Goal: Transaction & Acquisition: Purchase product/service

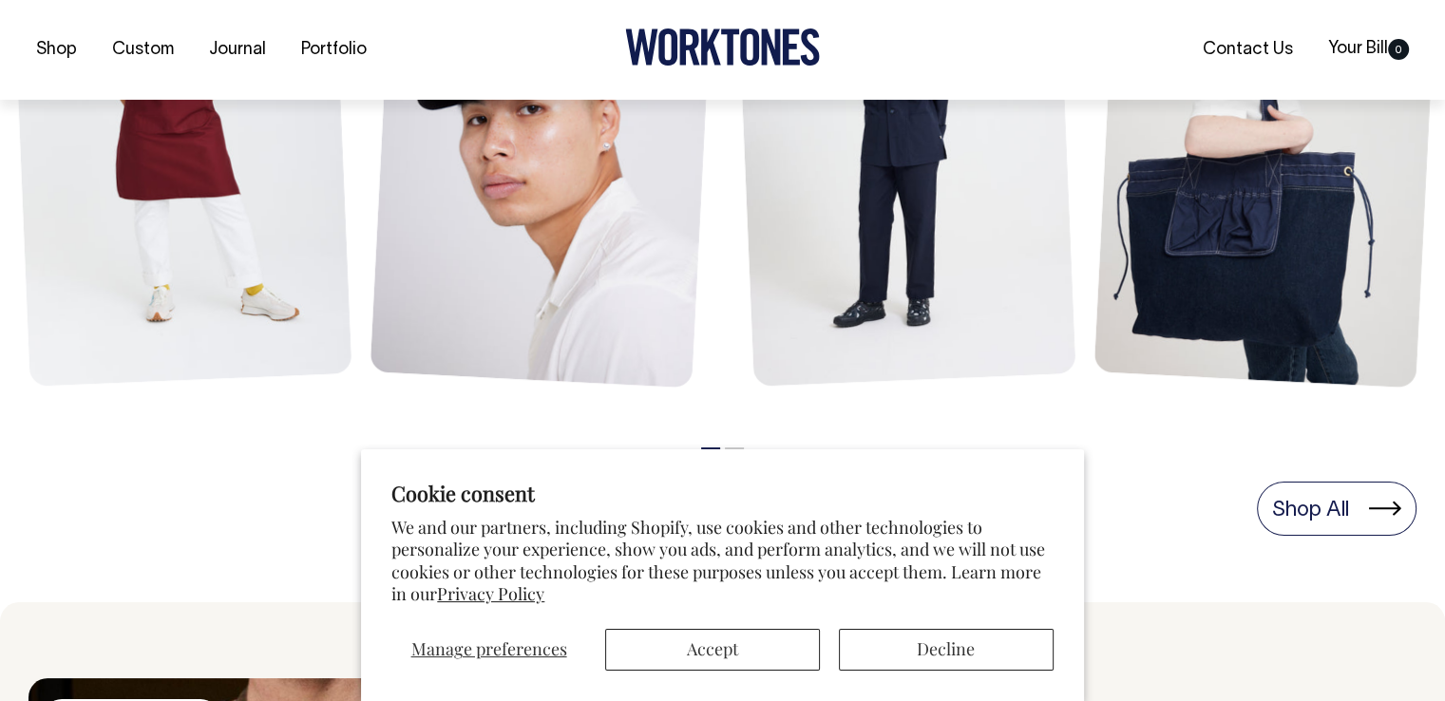
scroll to position [1064, 0]
click at [703, 634] on button "Accept" at bounding box center [712, 650] width 215 height 42
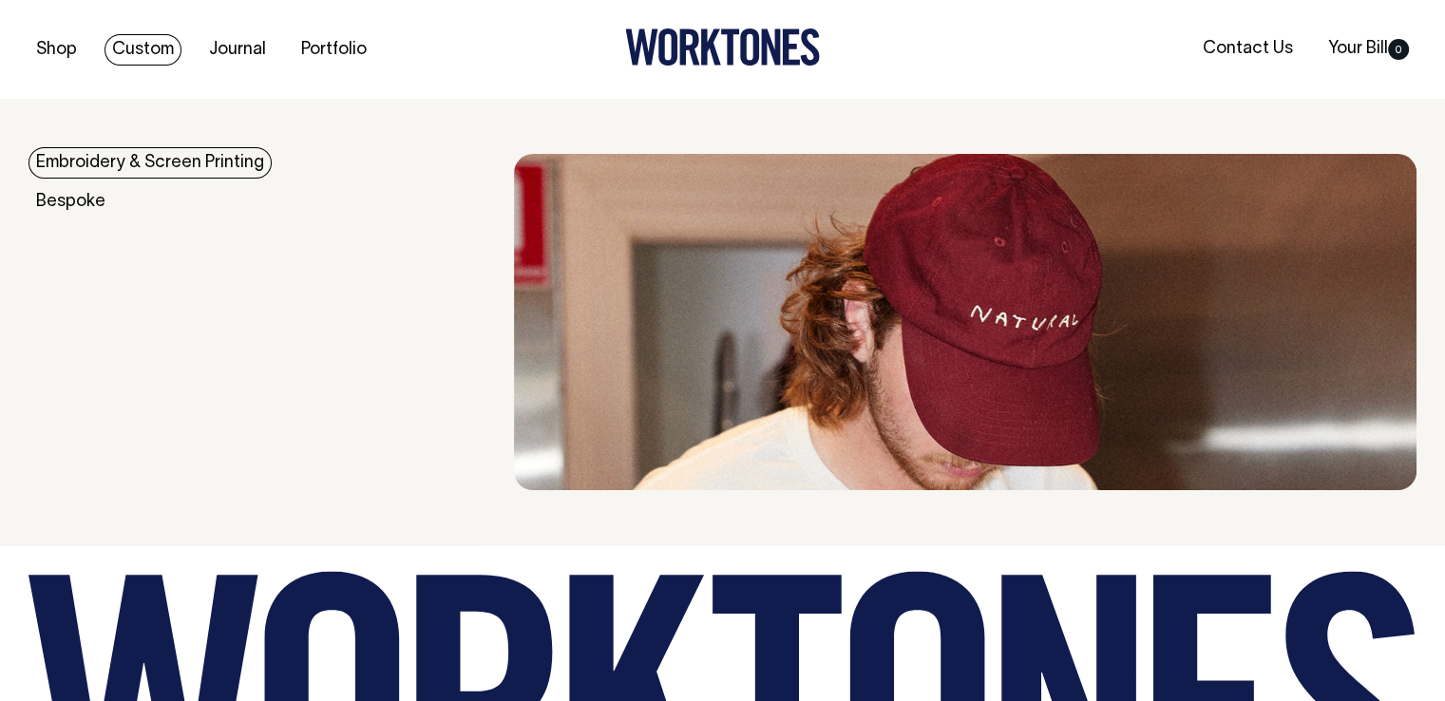
scroll to position [3964, 0]
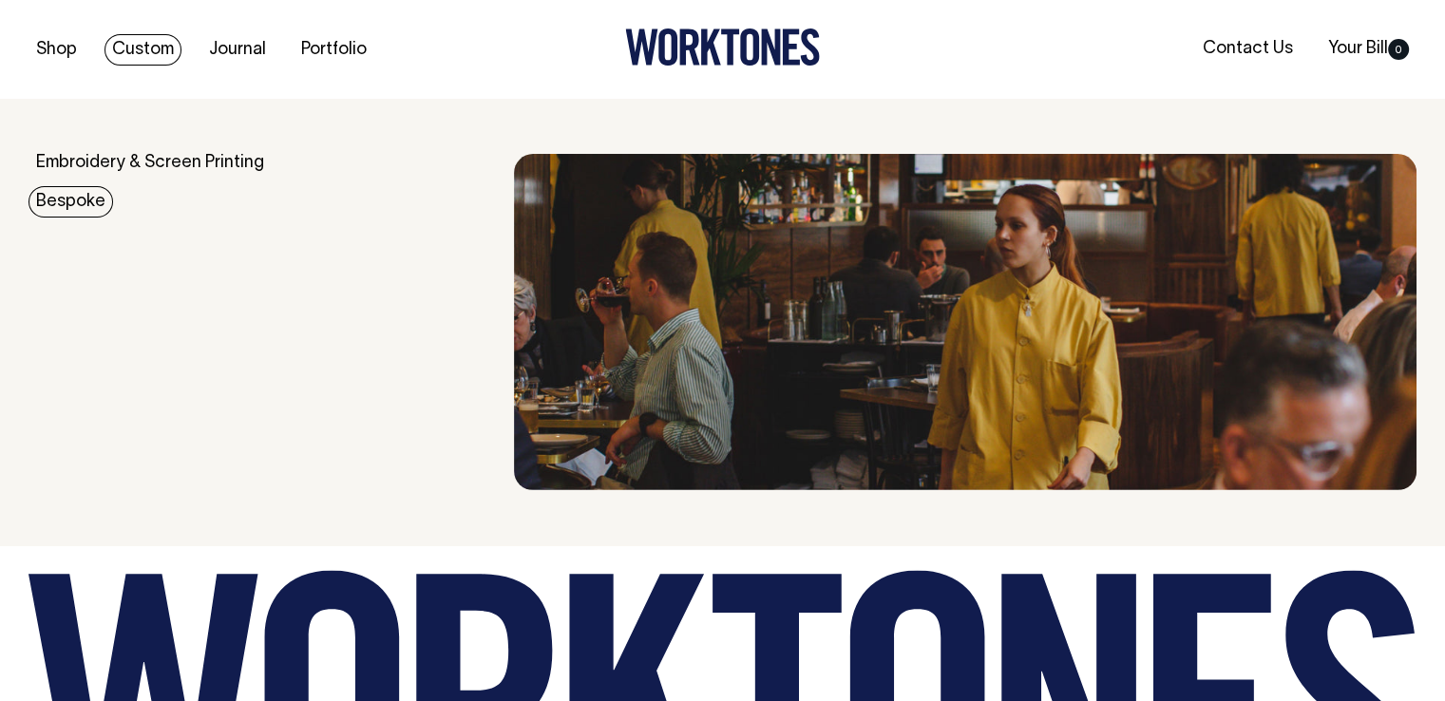
click at [84, 196] on link "Bespoke" at bounding box center [71, 201] width 85 height 31
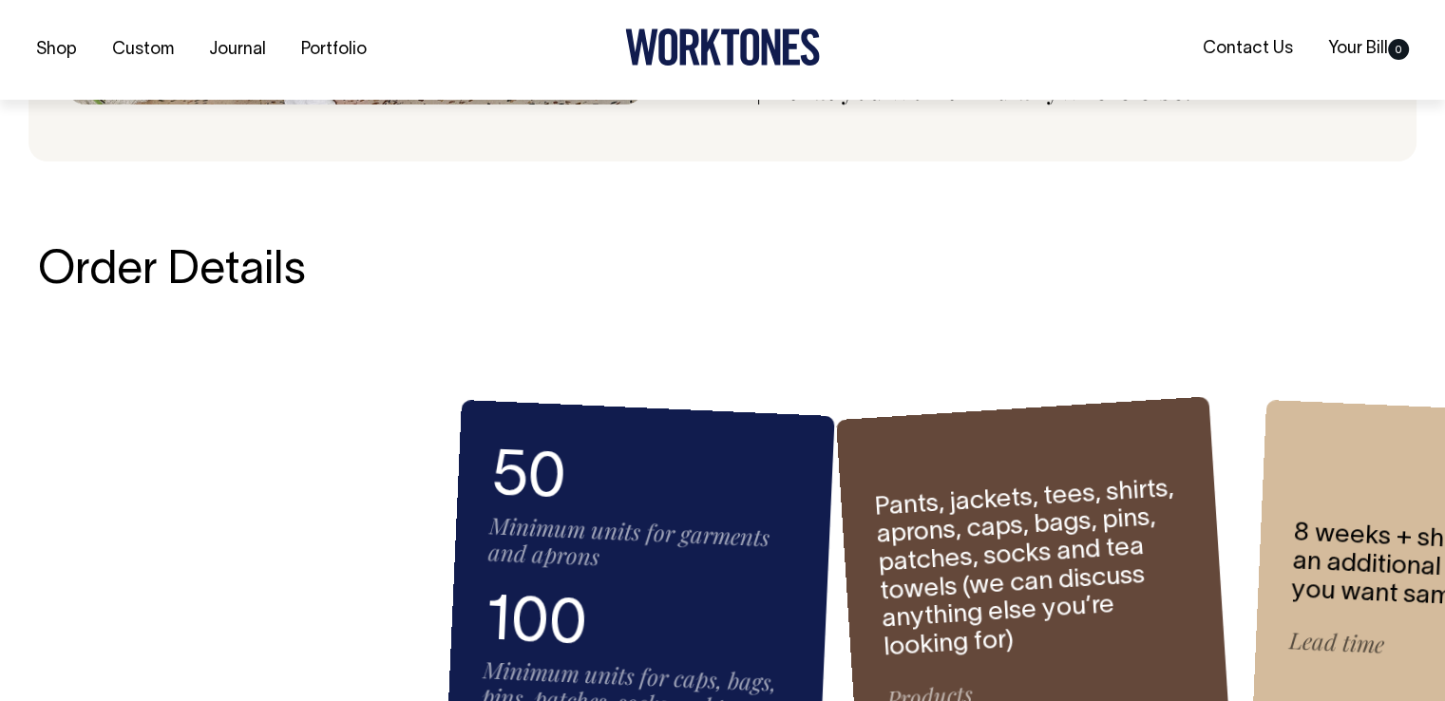
scroll to position [2315, 0]
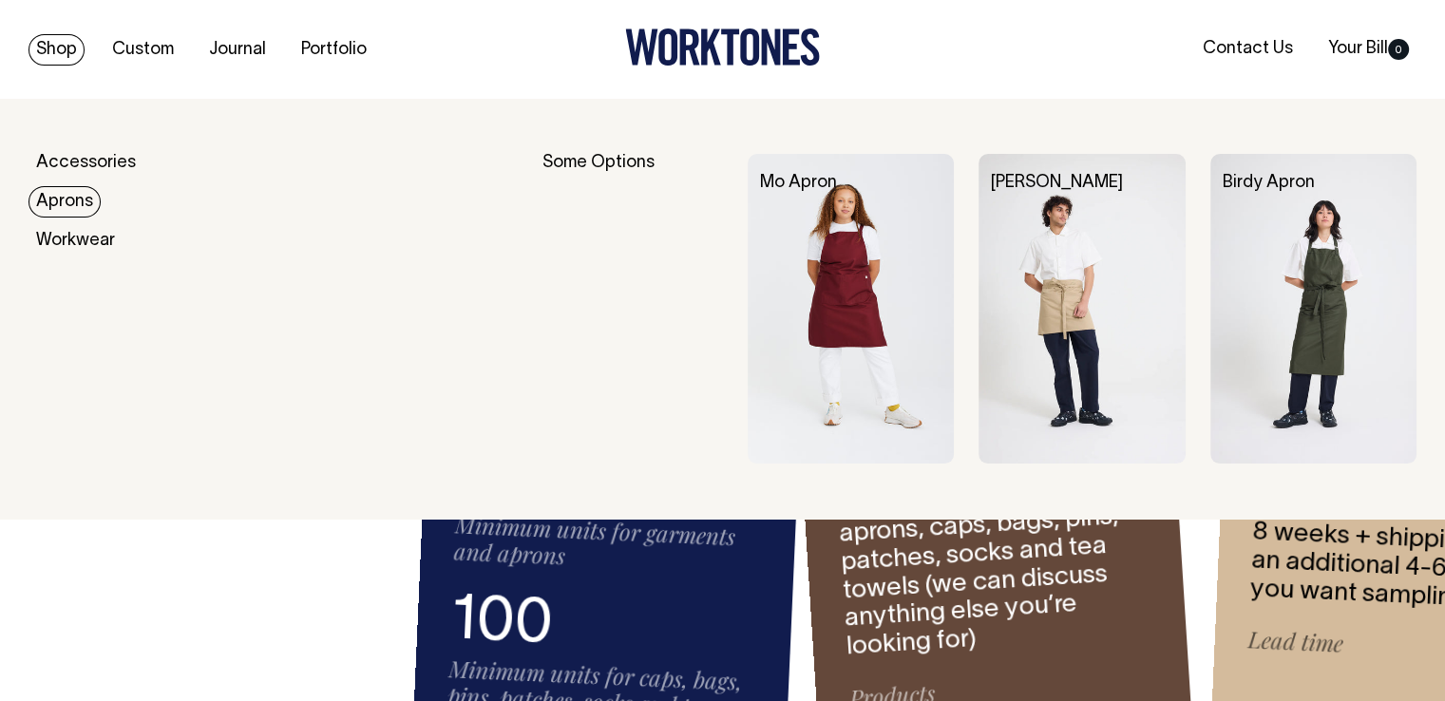
click at [66, 214] on link "Aprons" at bounding box center [65, 201] width 72 height 31
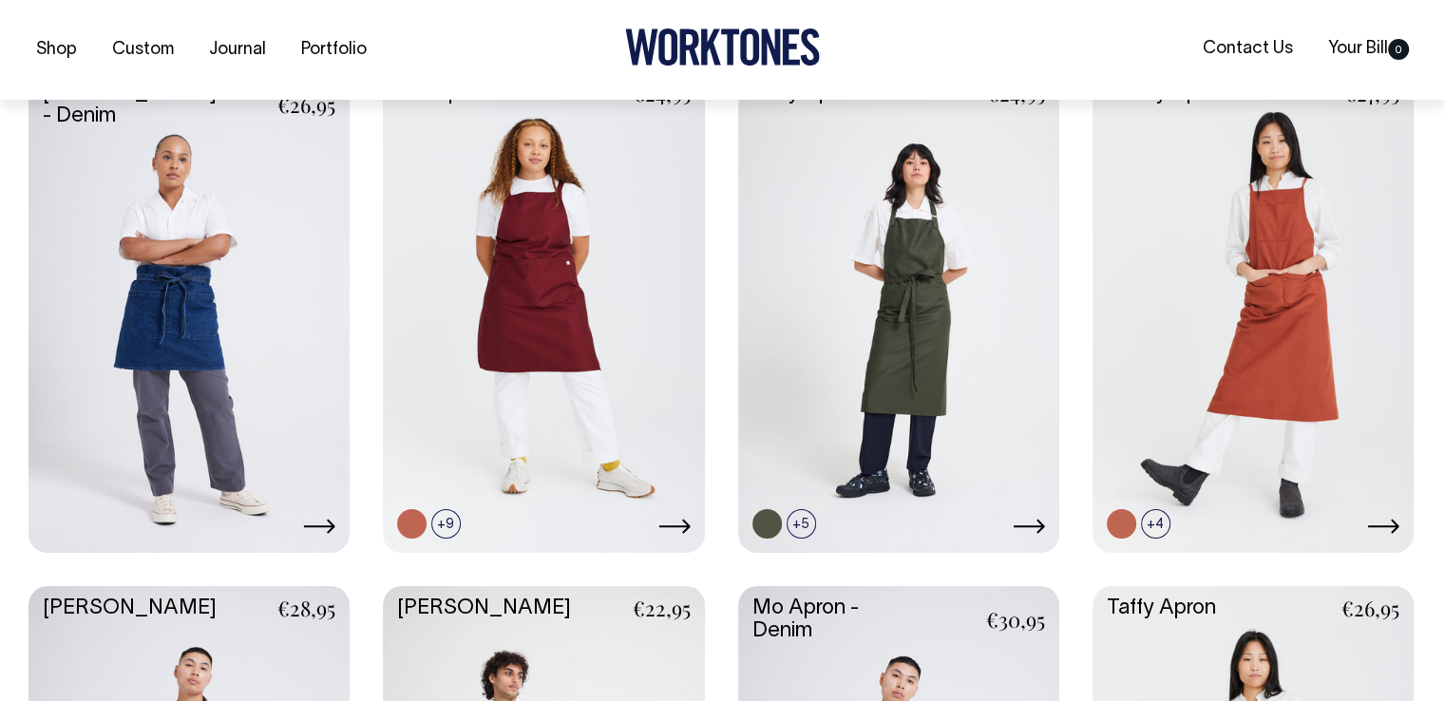
scroll to position [513, 0]
click at [804, 537] on link at bounding box center [898, 310] width 321 height 478
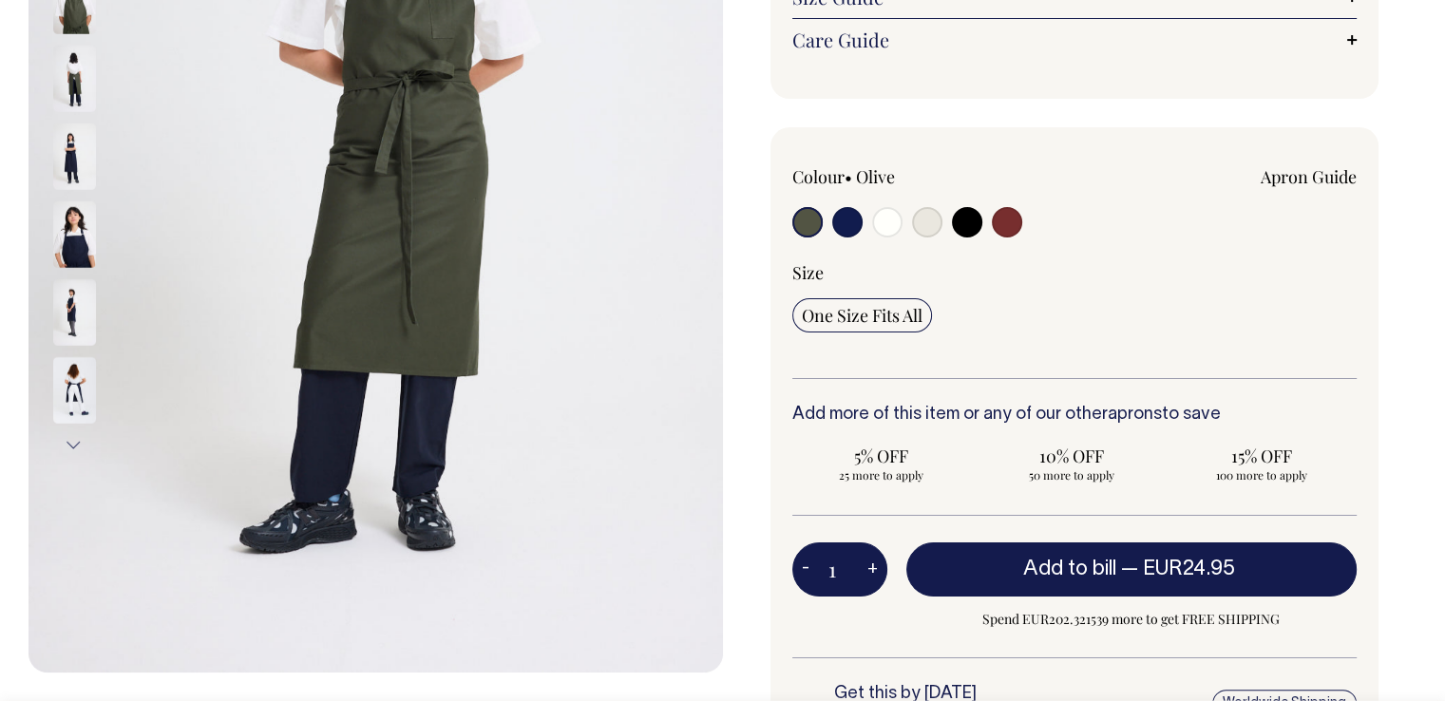
scroll to position [469, 0]
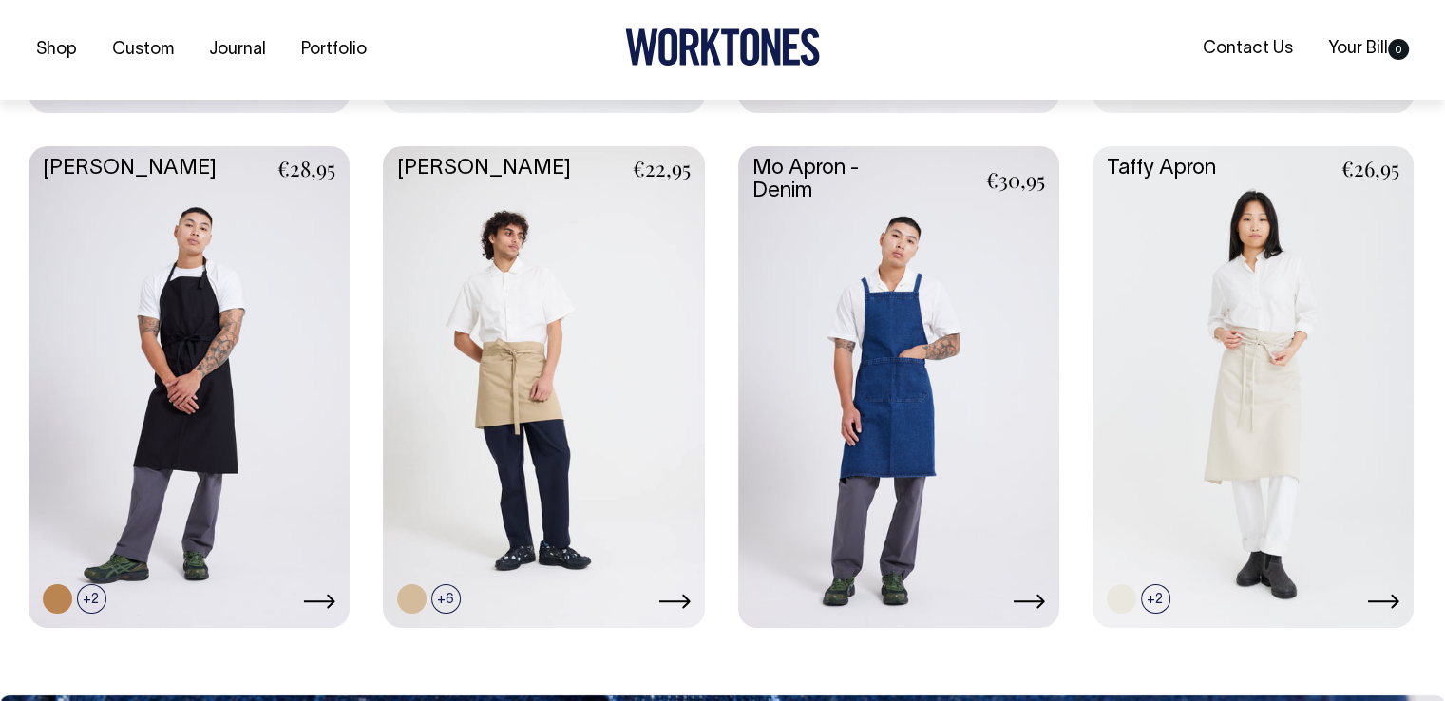
scroll to position [954, 0]
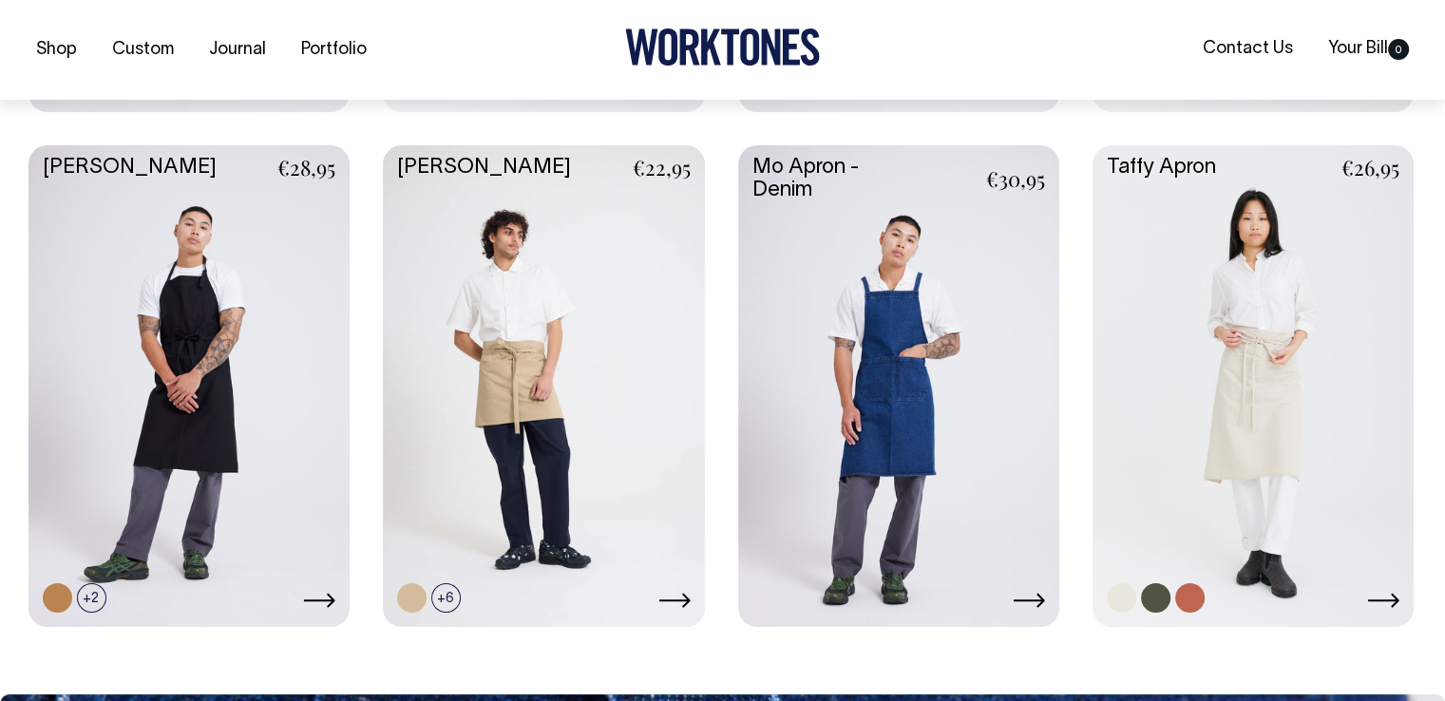
click at [1196, 601] on link at bounding box center [1189, 597] width 29 height 29
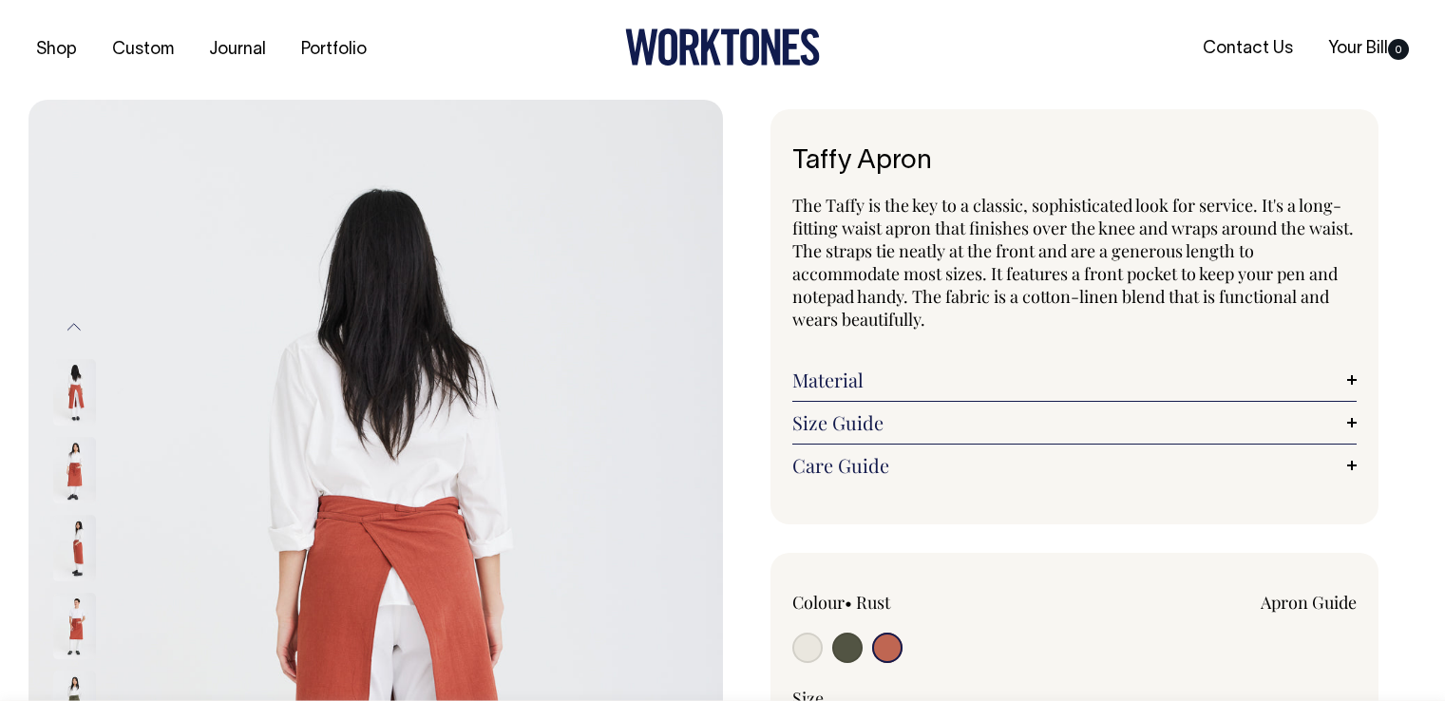
select select "Rust"
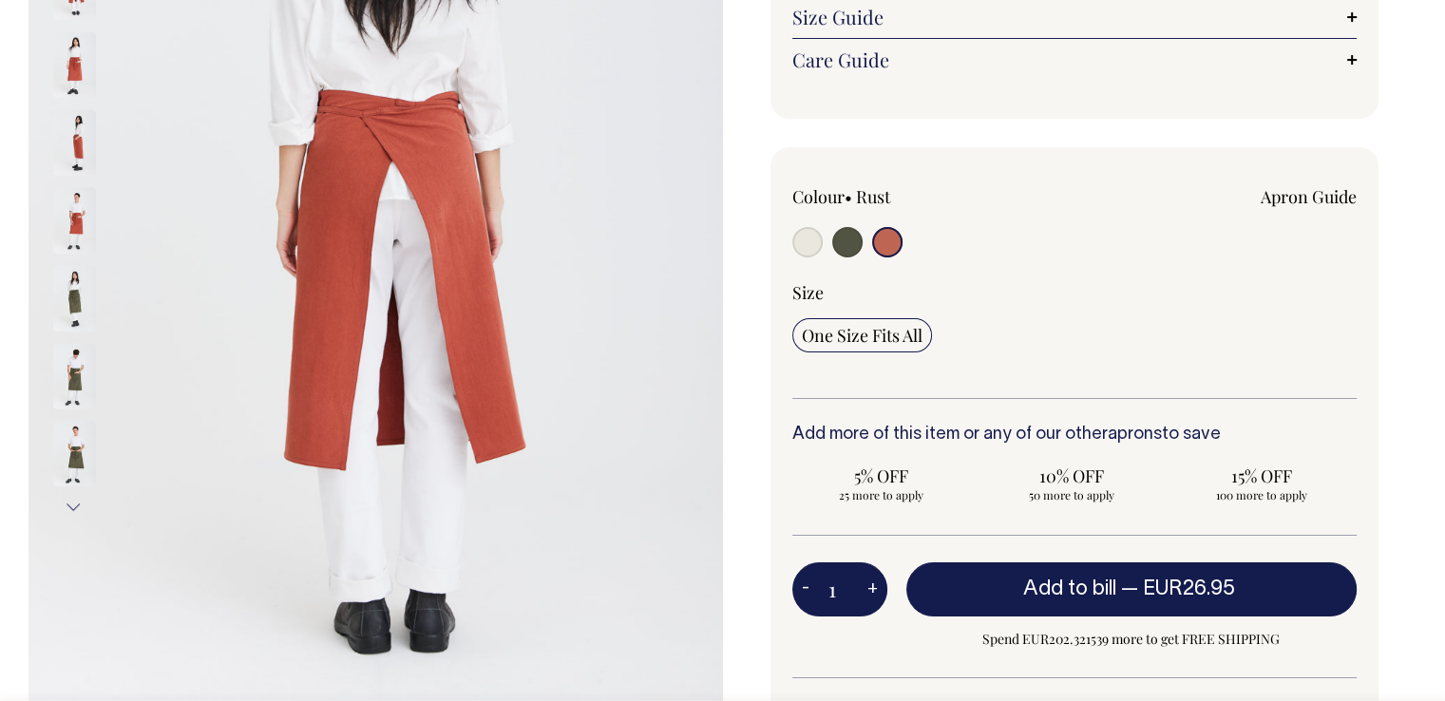
scroll to position [407, 0]
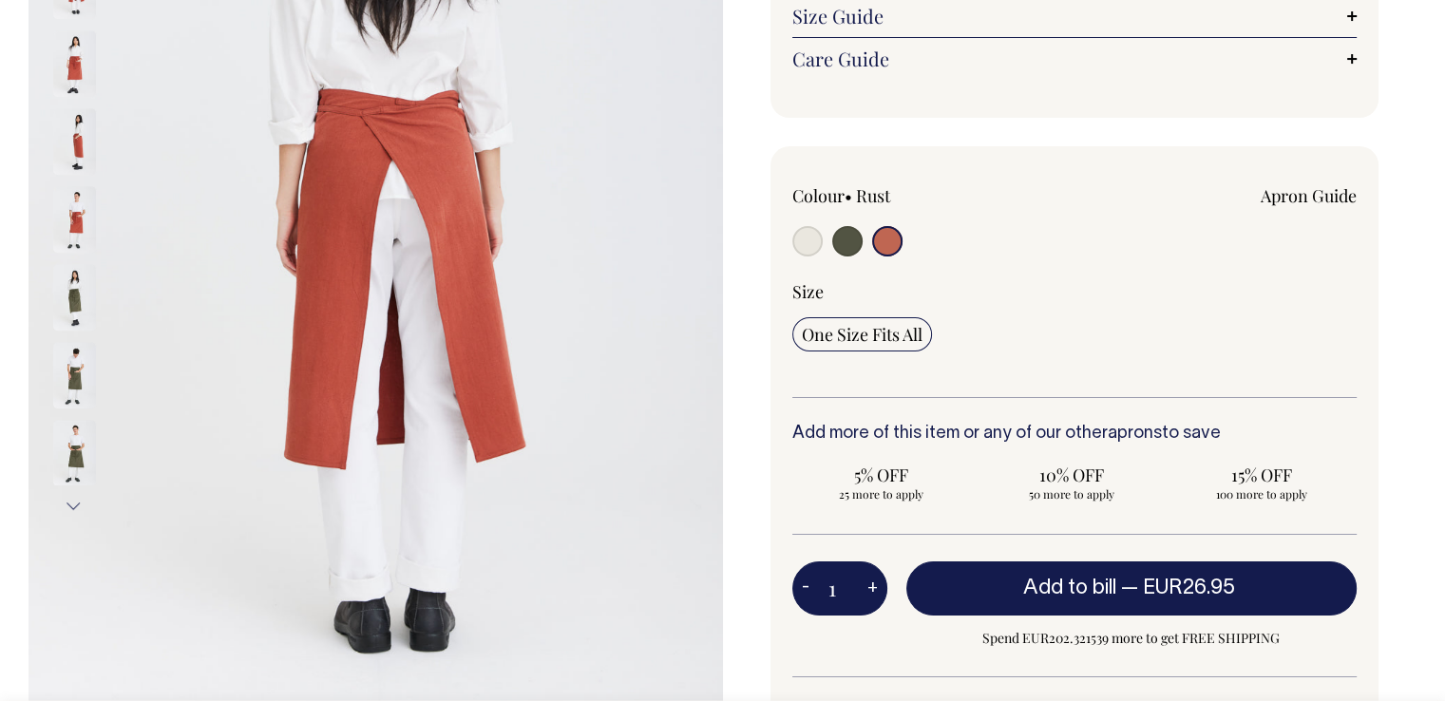
click at [76, 368] on img at bounding box center [74, 375] width 43 height 67
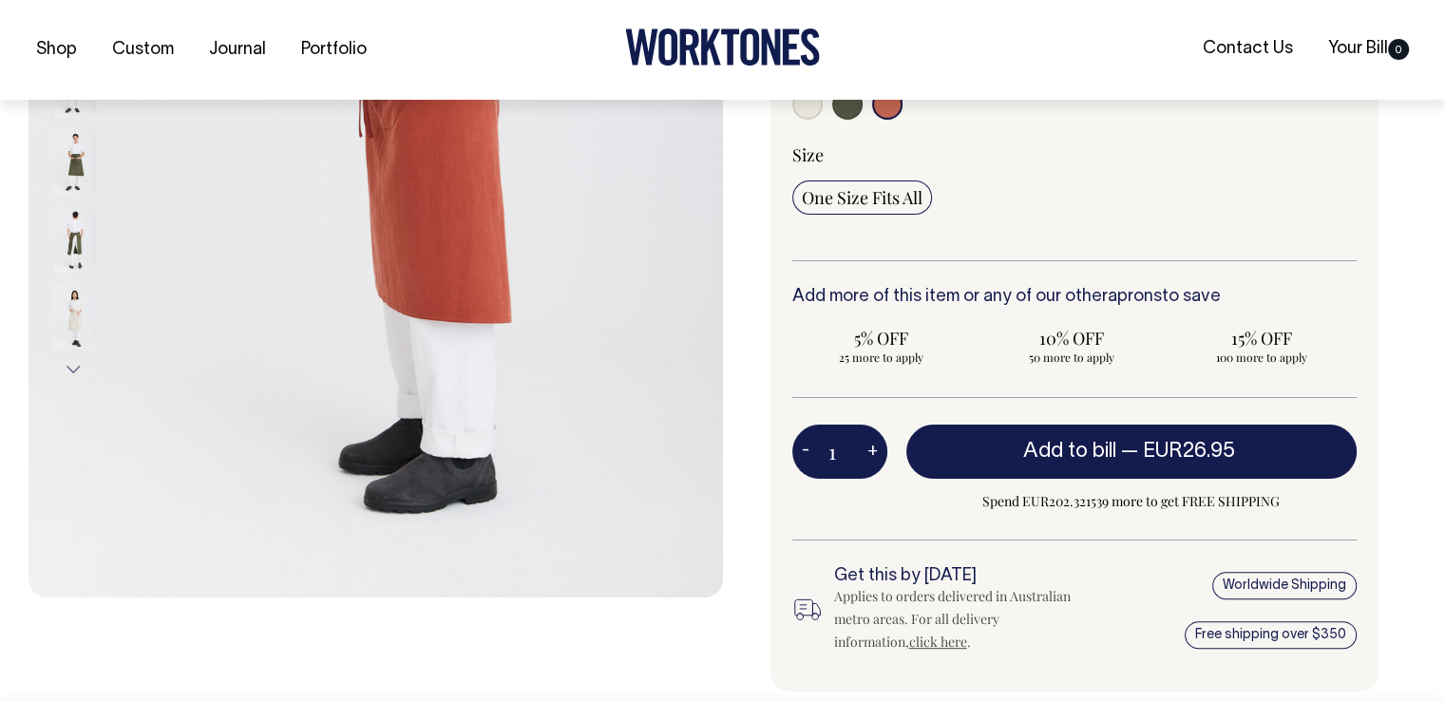
drag, startPoint x: 730, startPoint y: 429, endPoint x: 705, endPoint y: 542, distance: 114.8
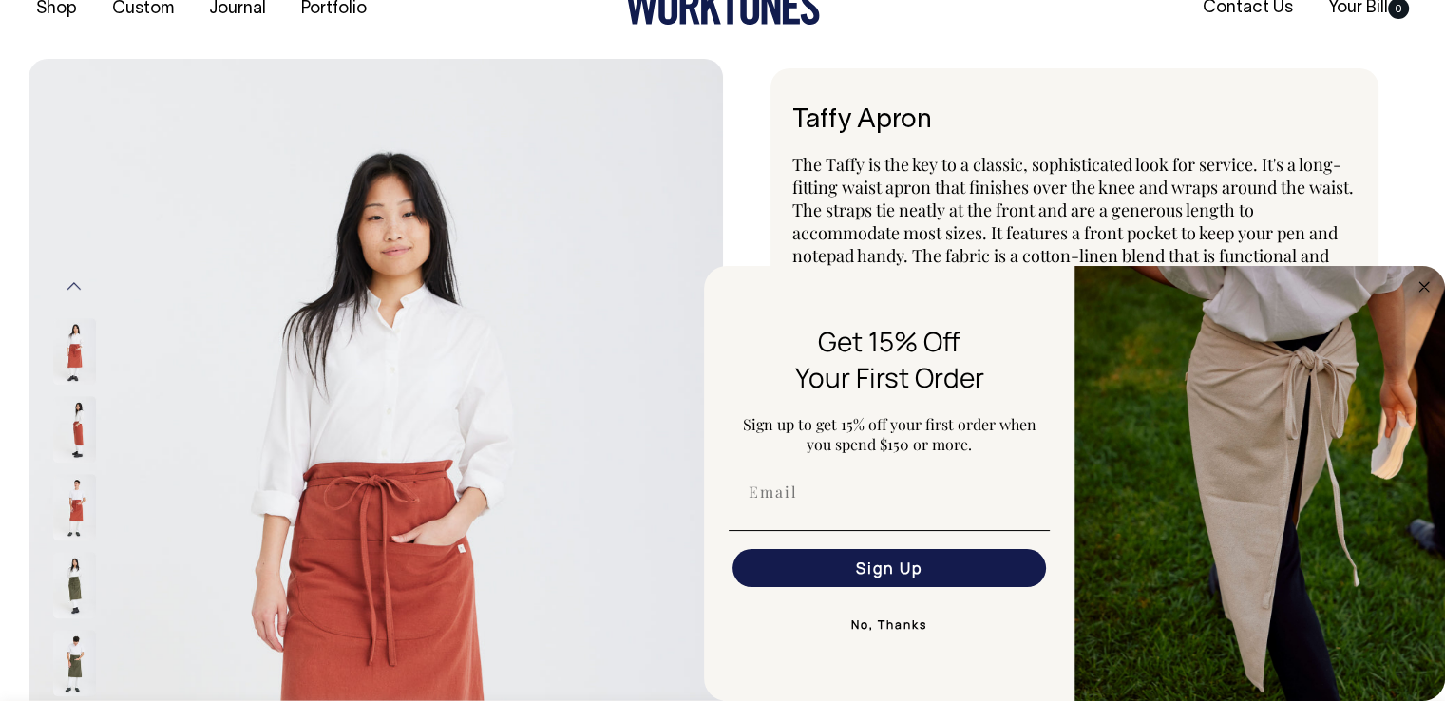
scroll to position [40, 0]
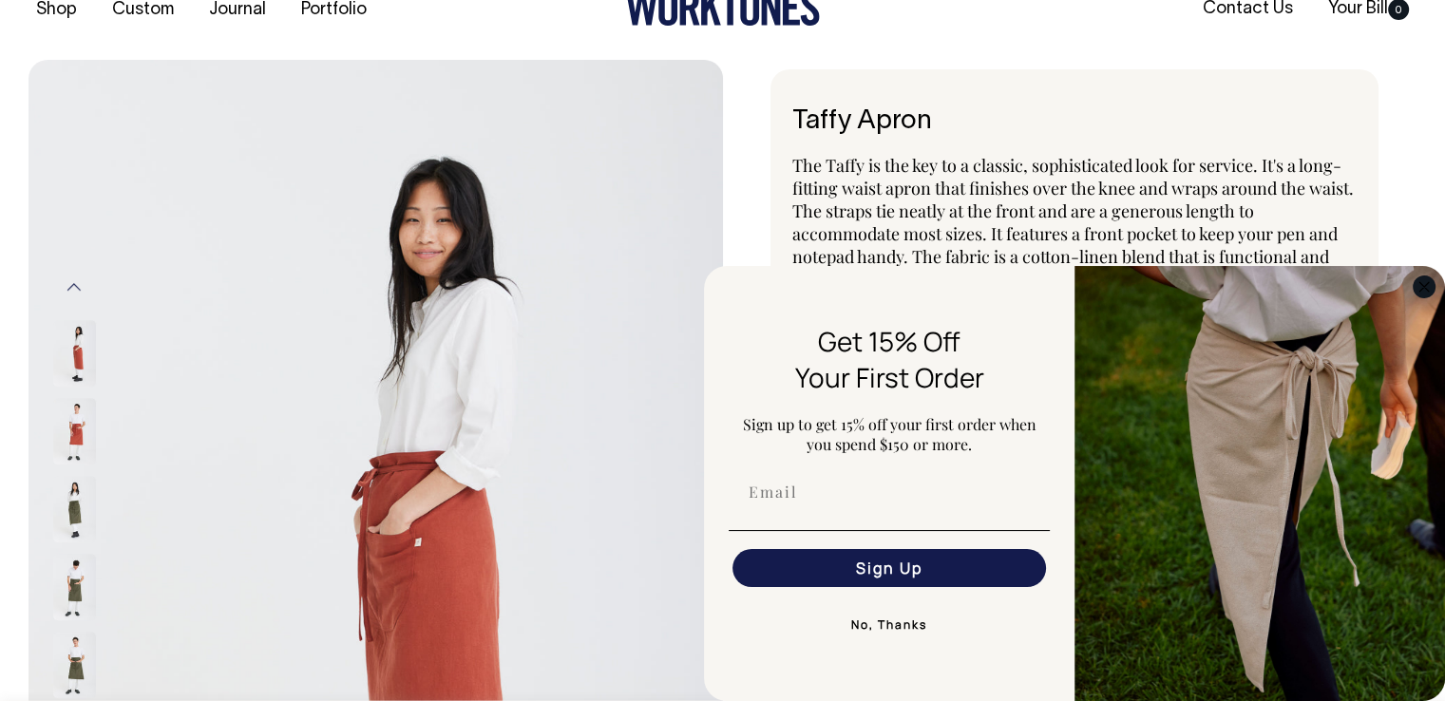
click at [1427, 278] on circle "Close dialog" at bounding box center [1425, 287] width 22 height 22
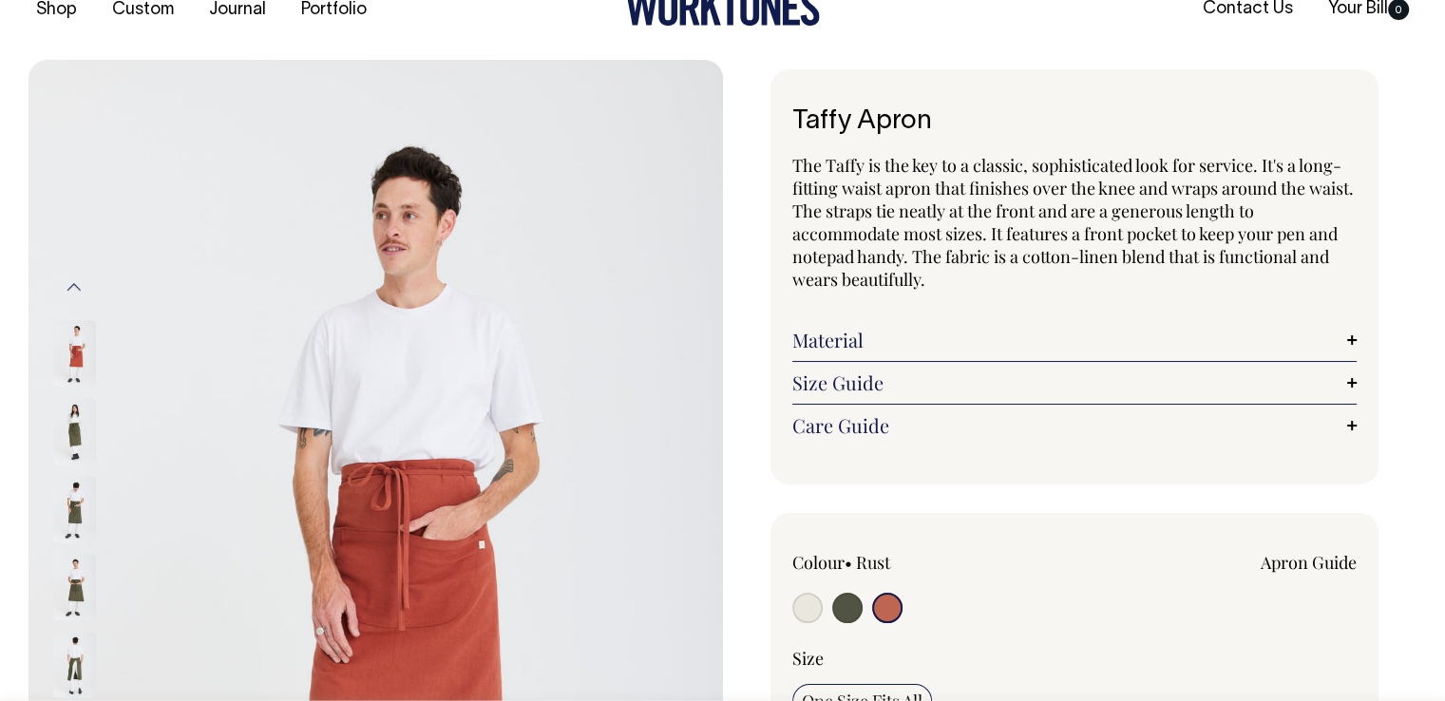
click at [774, 214] on div "Taffy Apron The Taffy is the key to a classic, sophisticated look for service. …" at bounding box center [1075, 276] width 609 height 415
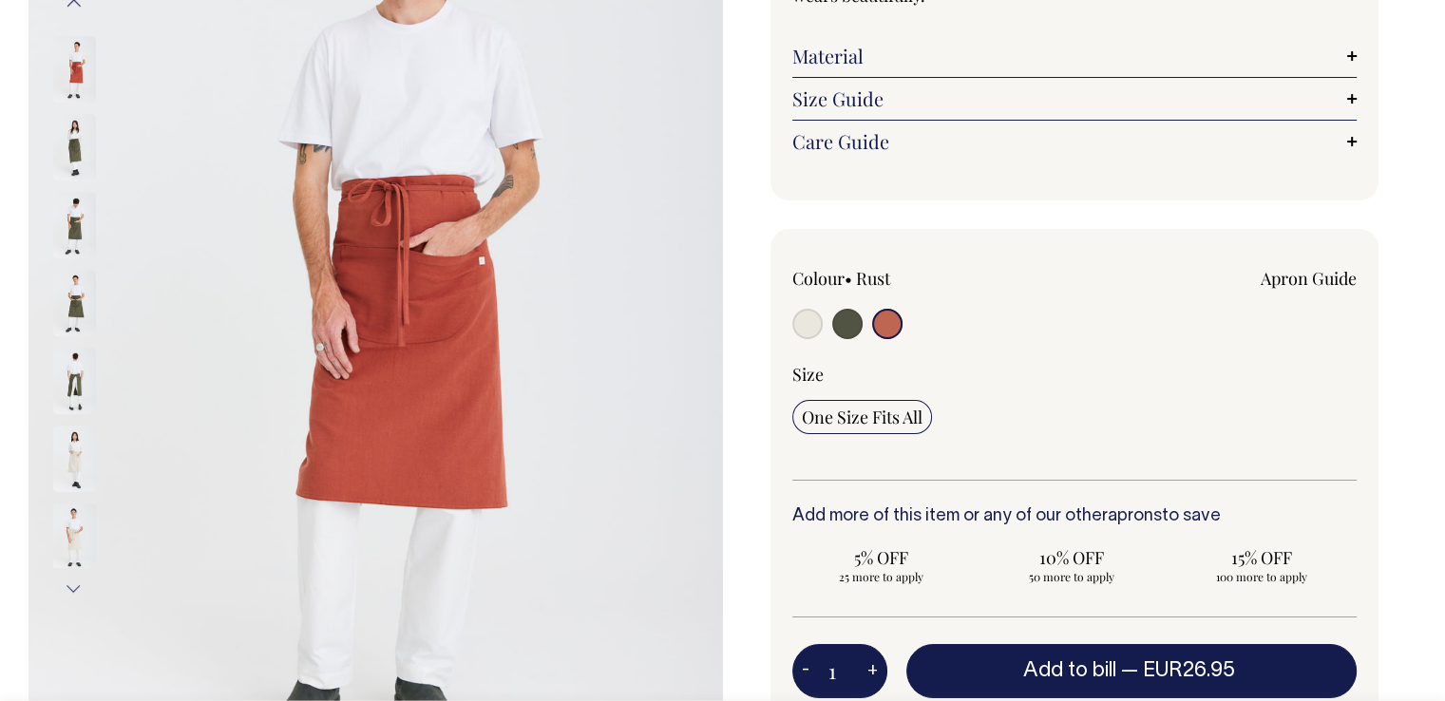
scroll to position [325, 0]
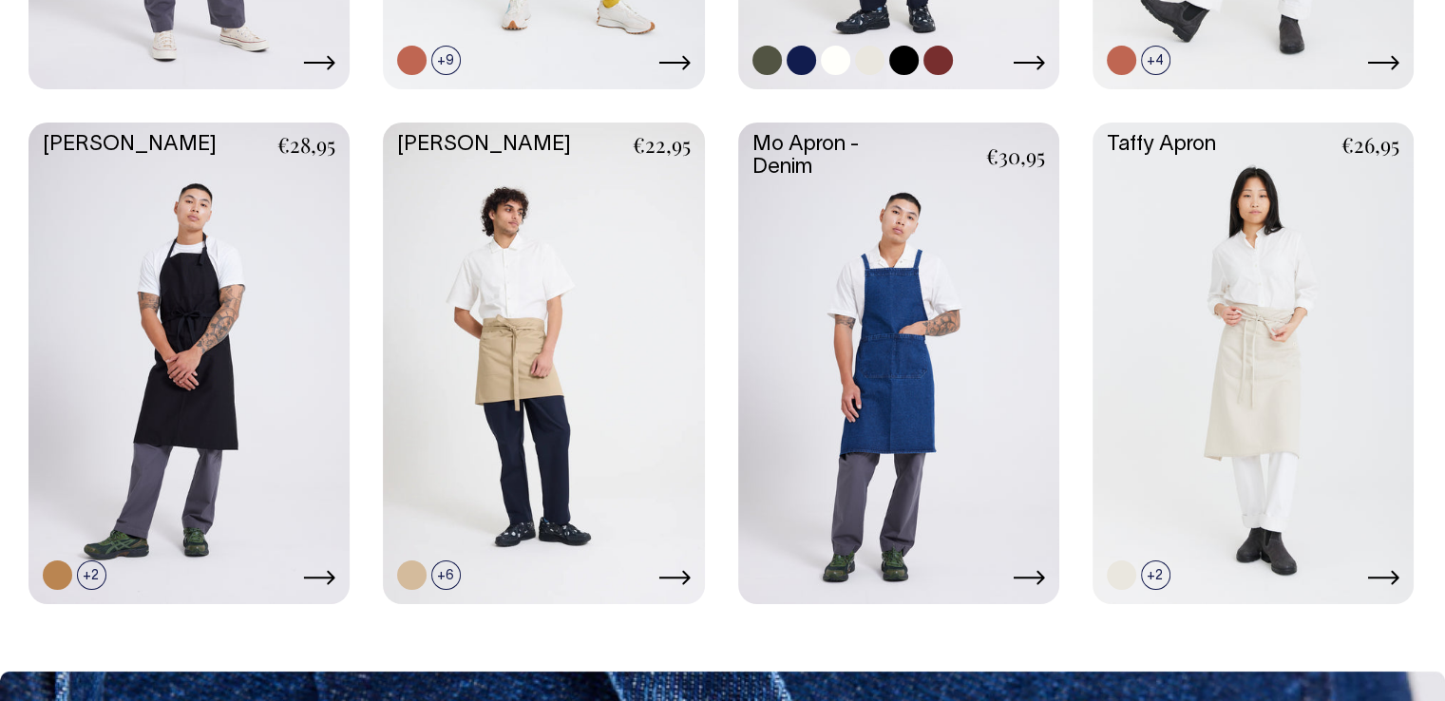
scroll to position [977, 0]
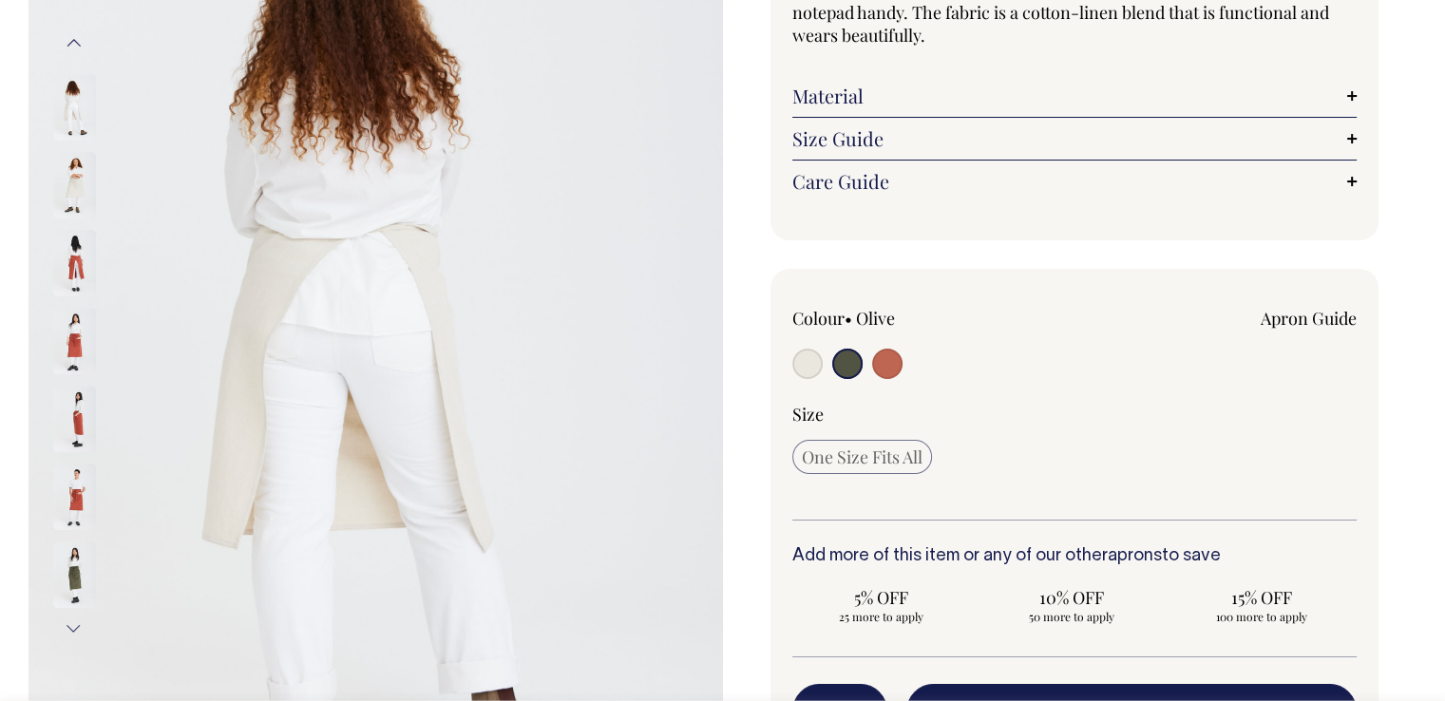
scroll to position [285, 0]
click at [72, 613] on button "Next" at bounding box center [74, 627] width 29 height 43
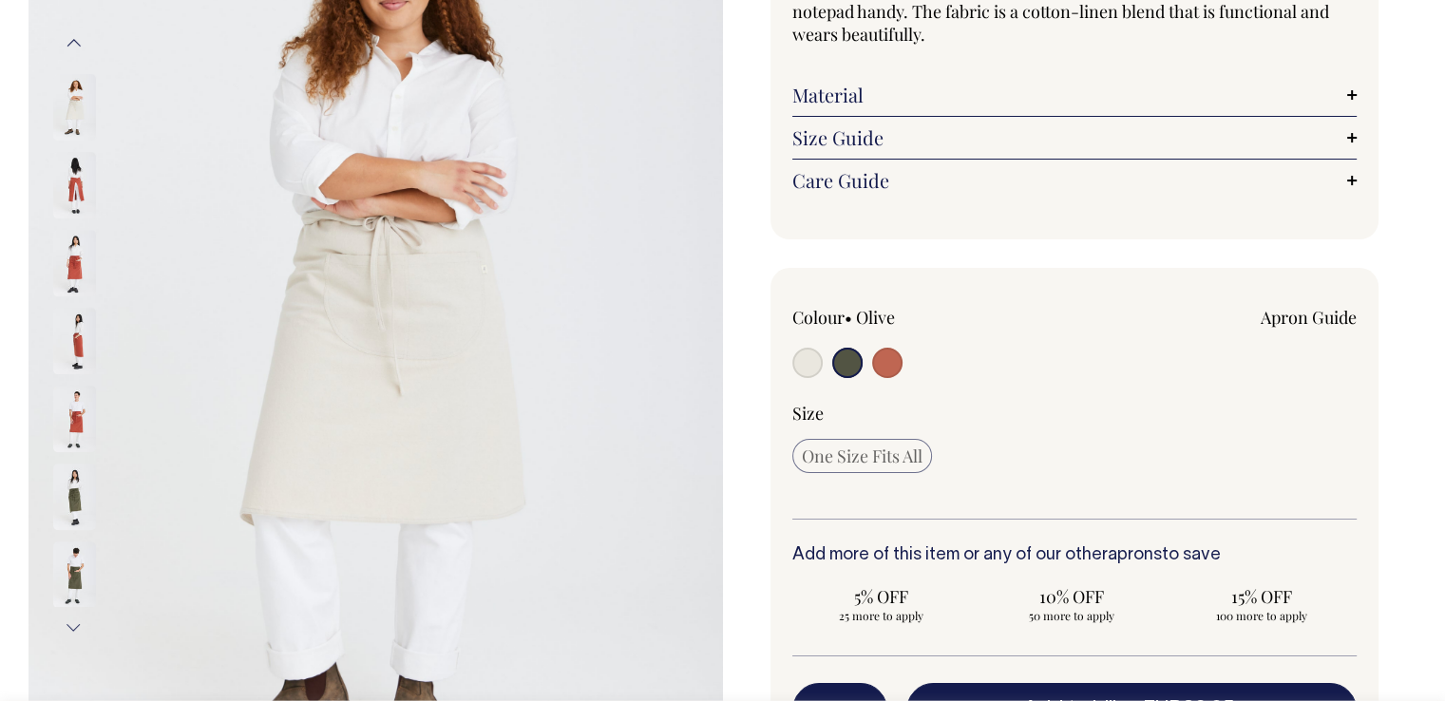
click at [72, 613] on button "Next" at bounding box center [74, 627] width 29 height 43
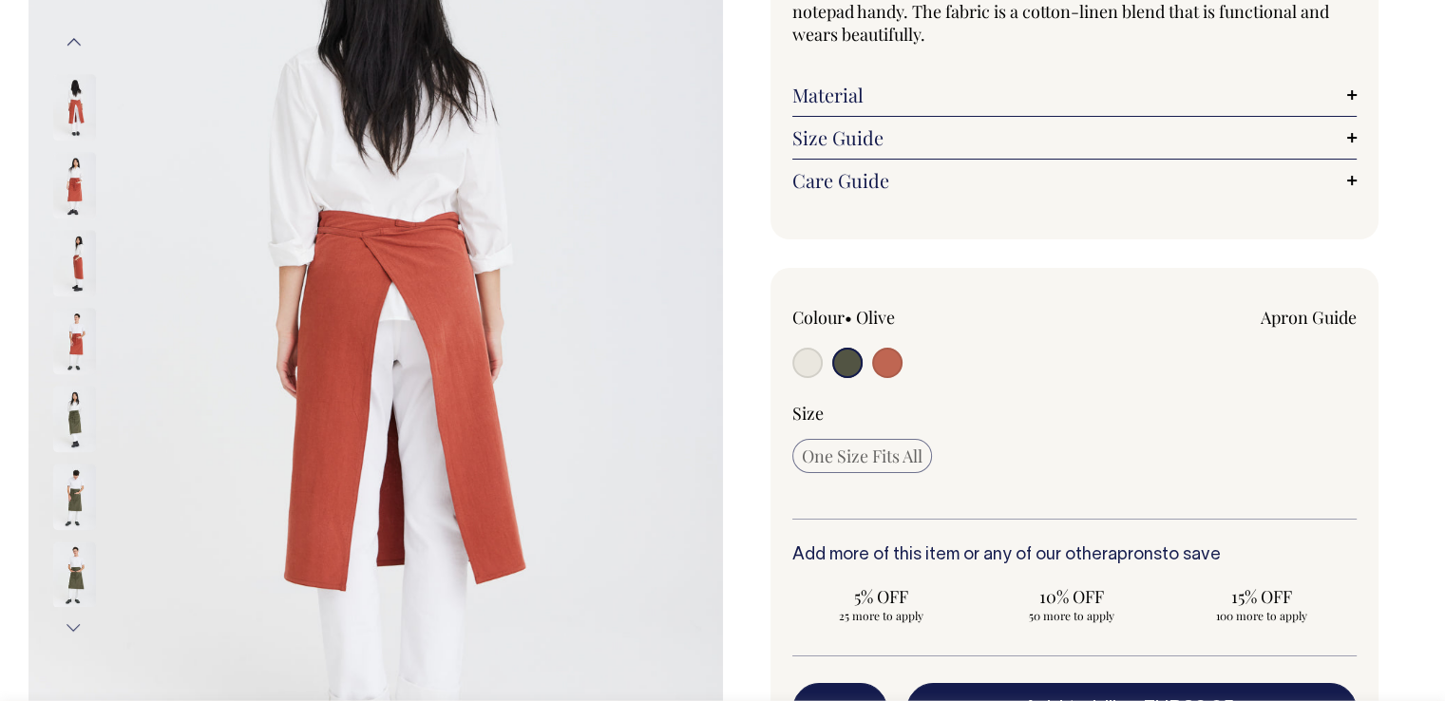
click at [69, 613] on button "Next" at bounding box center [74, 627] width 29 height 43
click at [74, 573] on img at bounding box center [74, 575] width 43 height 67
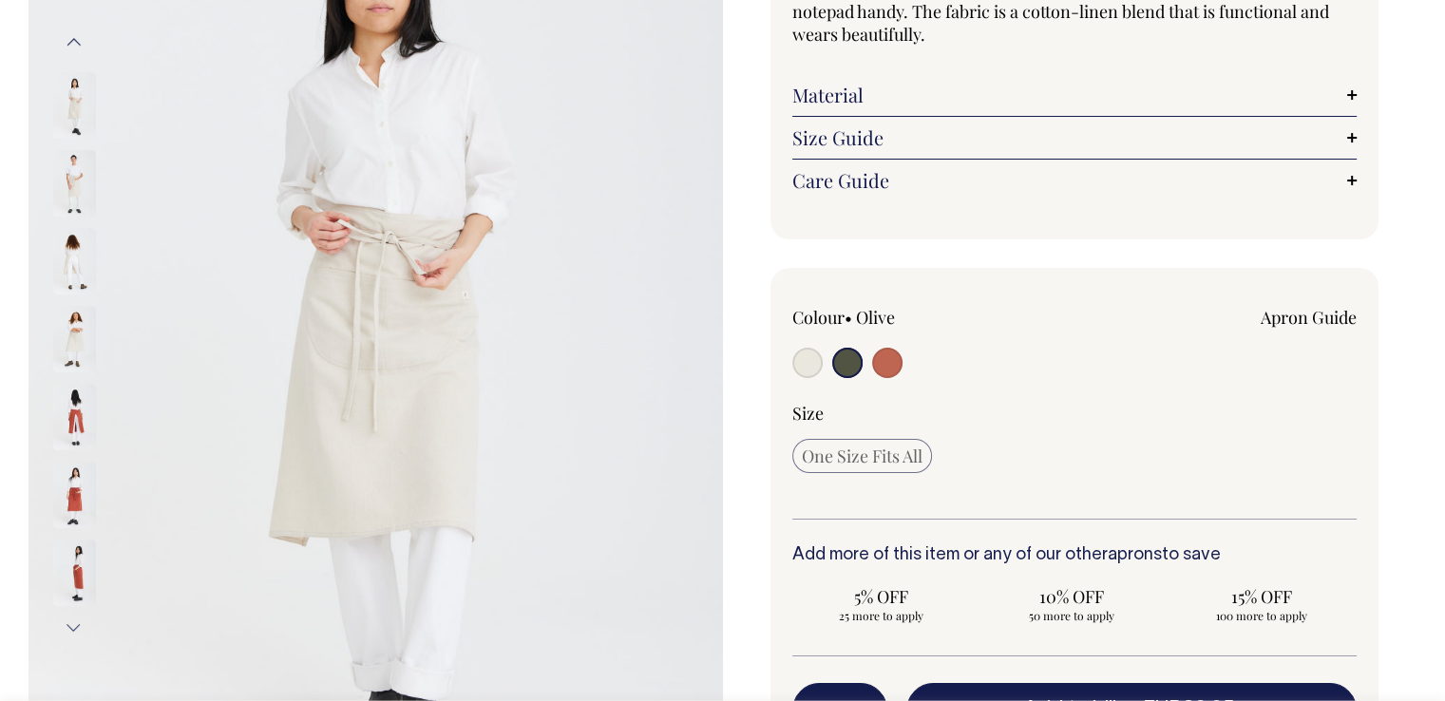
click at [82, 335] on img at bounding box center [74, 339] width 43 height 67
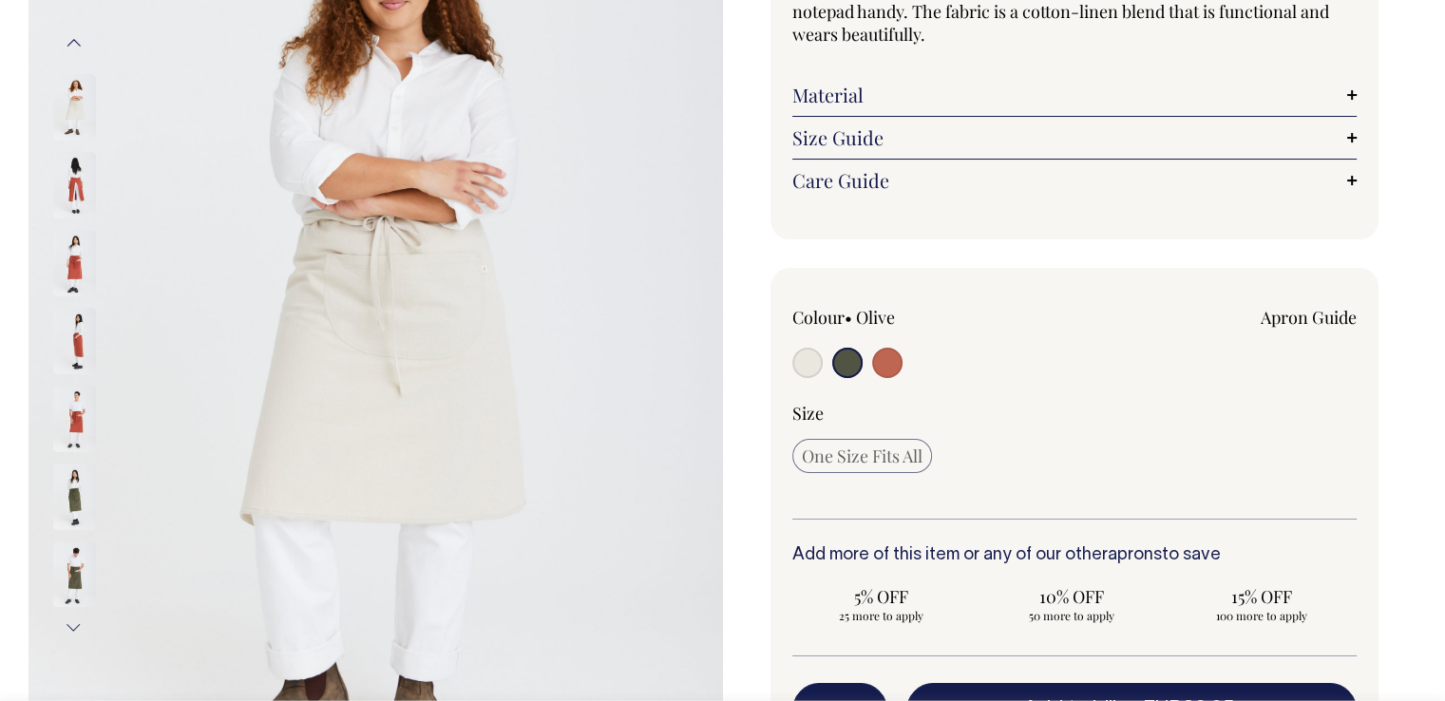
click at [85, 404] on img at bounding box center [74, 419] width 43 height 67
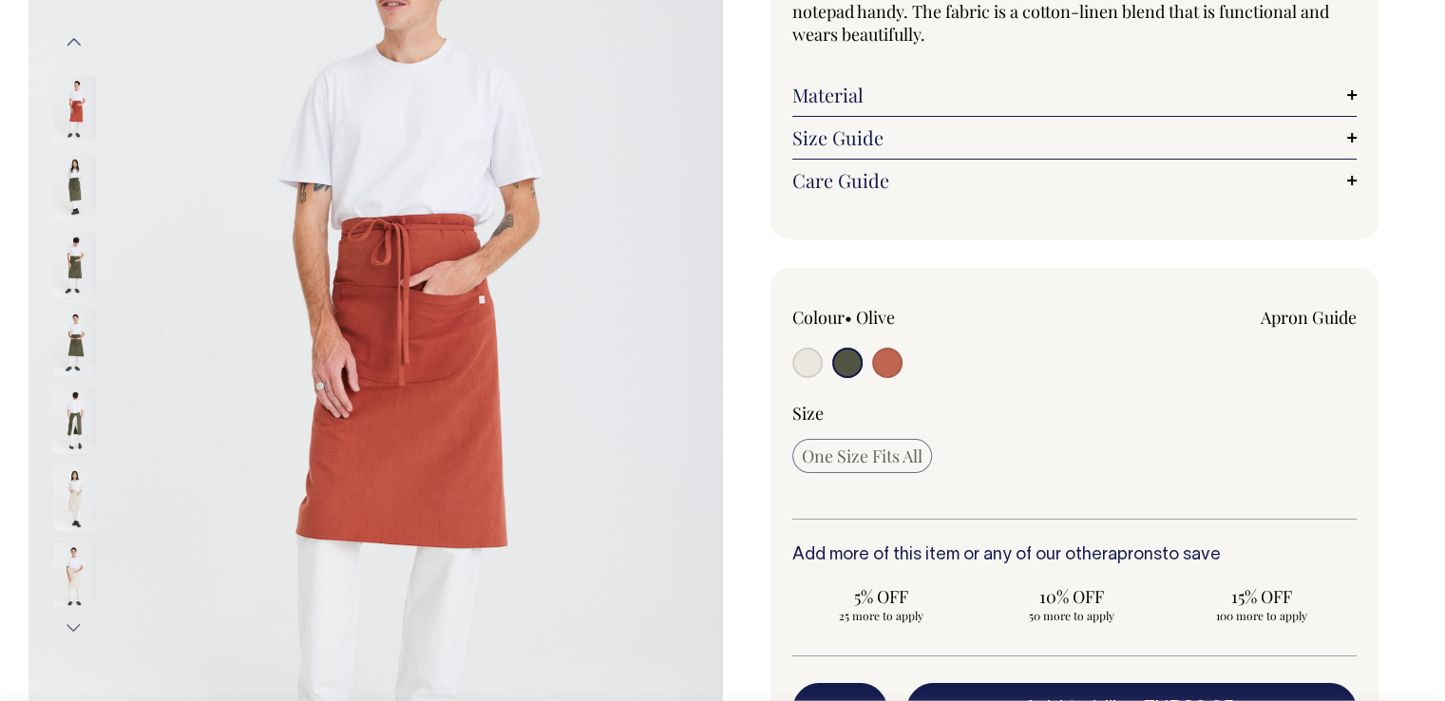
click at [832, 461] on span "One Size Fits All" at bounding box center [862, 456] width 121 height 23
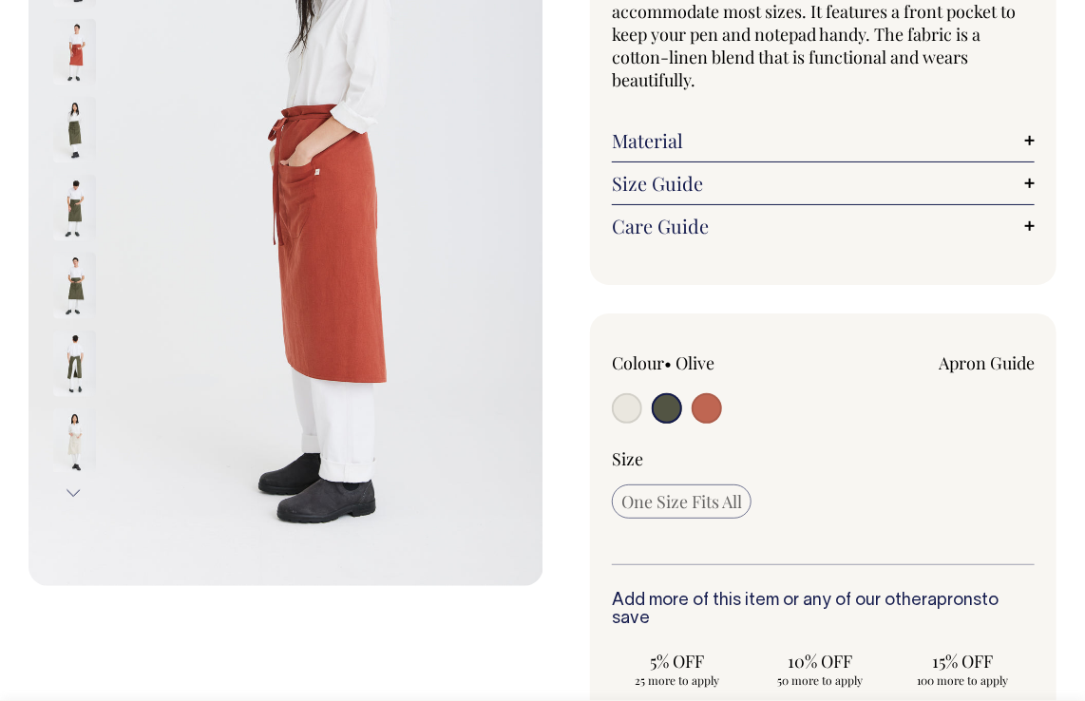
click at [80, 276] on img at bounding box center [74, 285] width 43 height 67
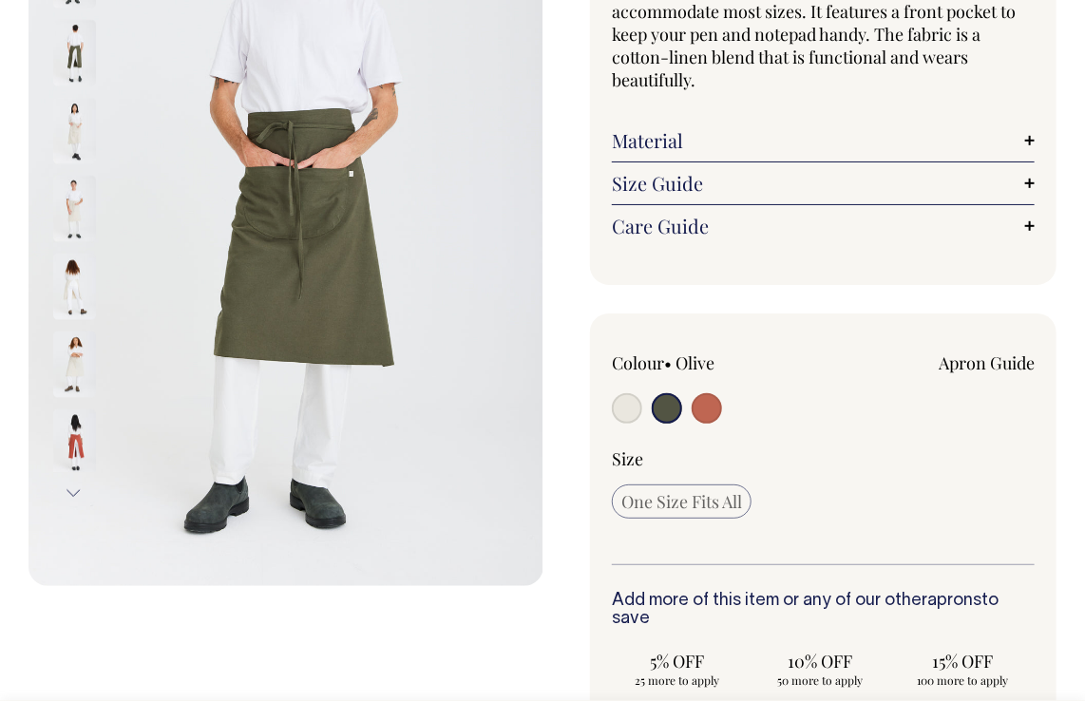
click at [69, 196] on img at bounding box center [74, 208] width 43 height 67
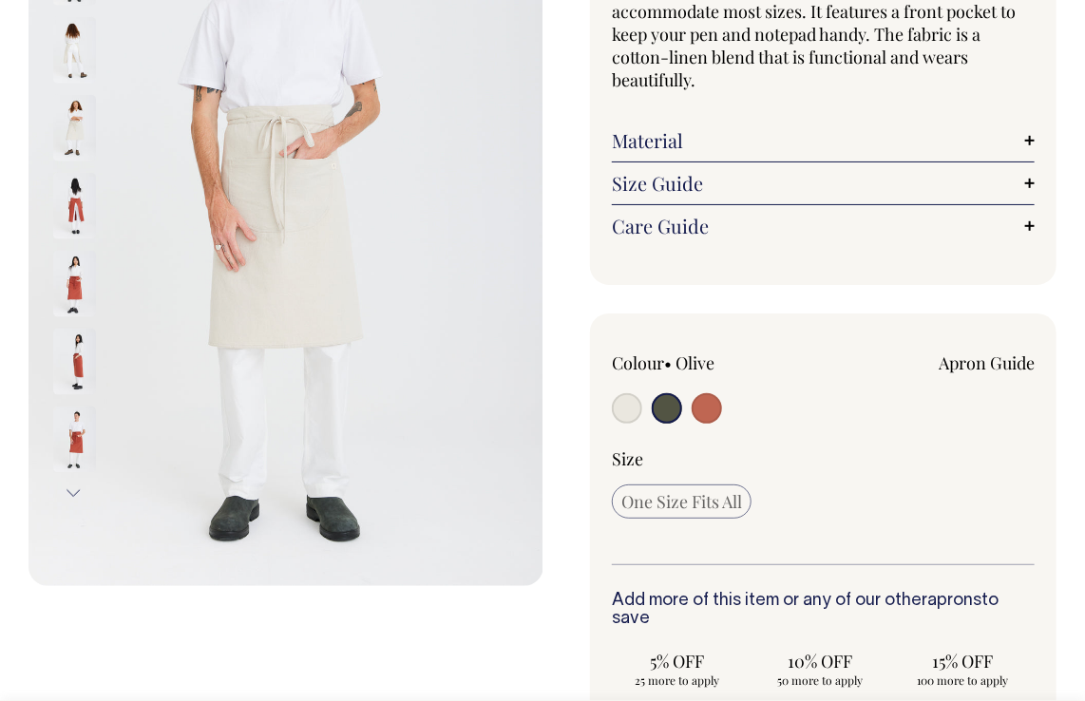
click at [65, 127] on img at bounding box center [74, 127] width 43 height 67
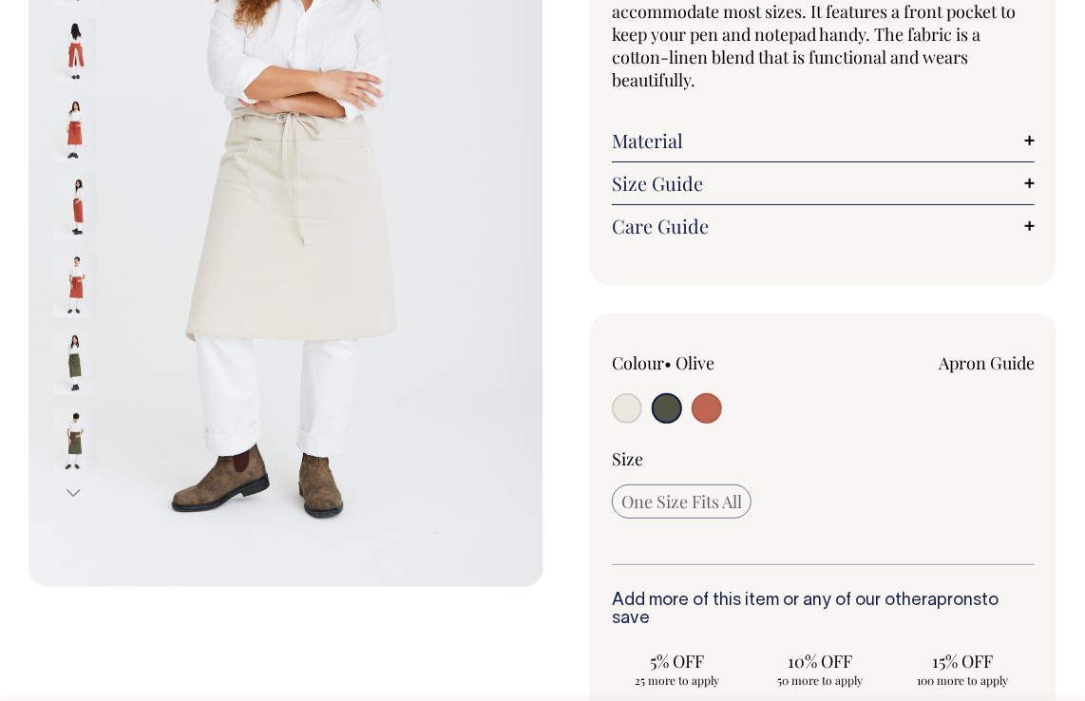
click at [76, 184] on img at bounding box center [74, 207] width 43 height 67
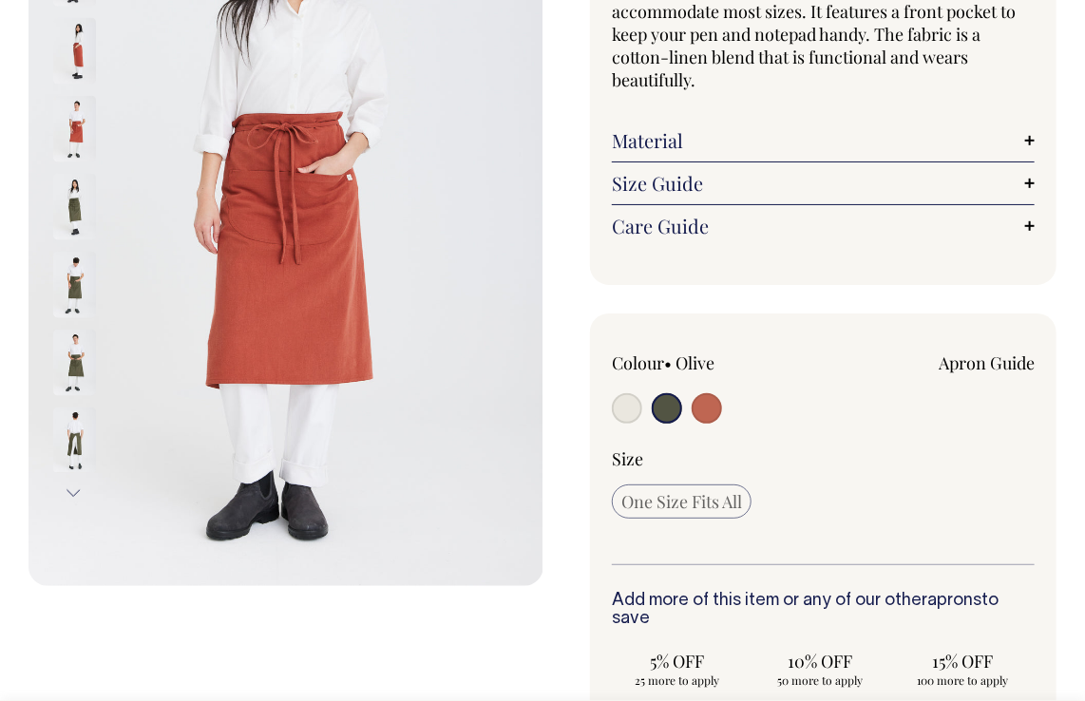
click at [77, 290] on img at bounding box center [74, 284] width 43 height 67
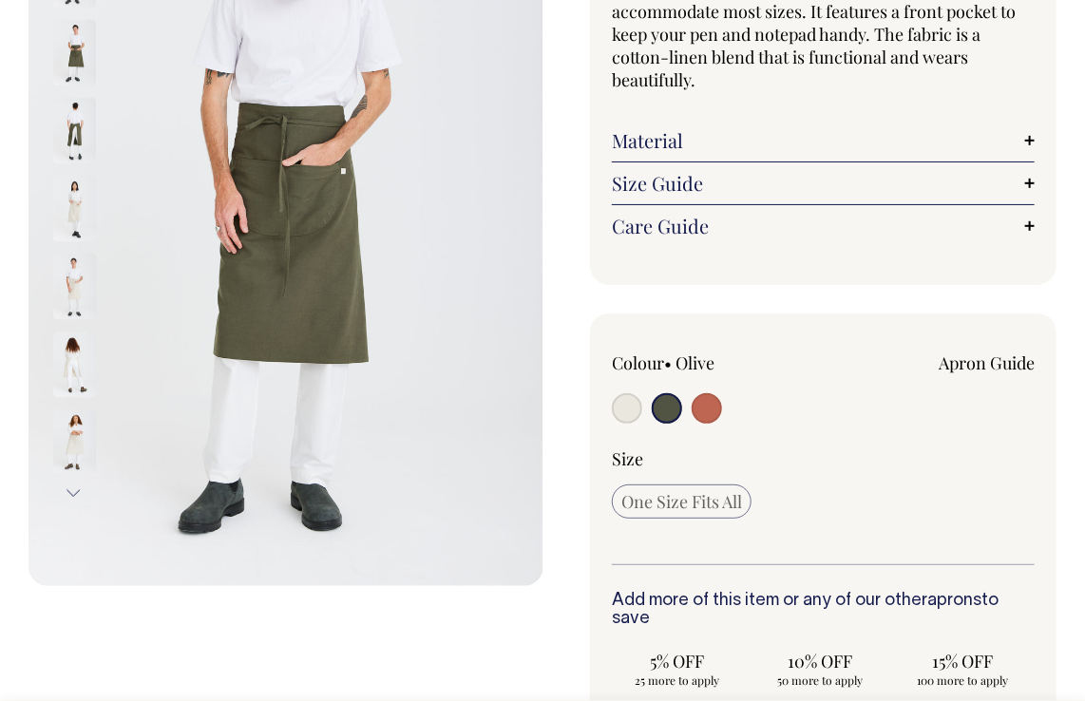
click at [71, 200] on img at bounding box center [74, 208] width 43 height 67
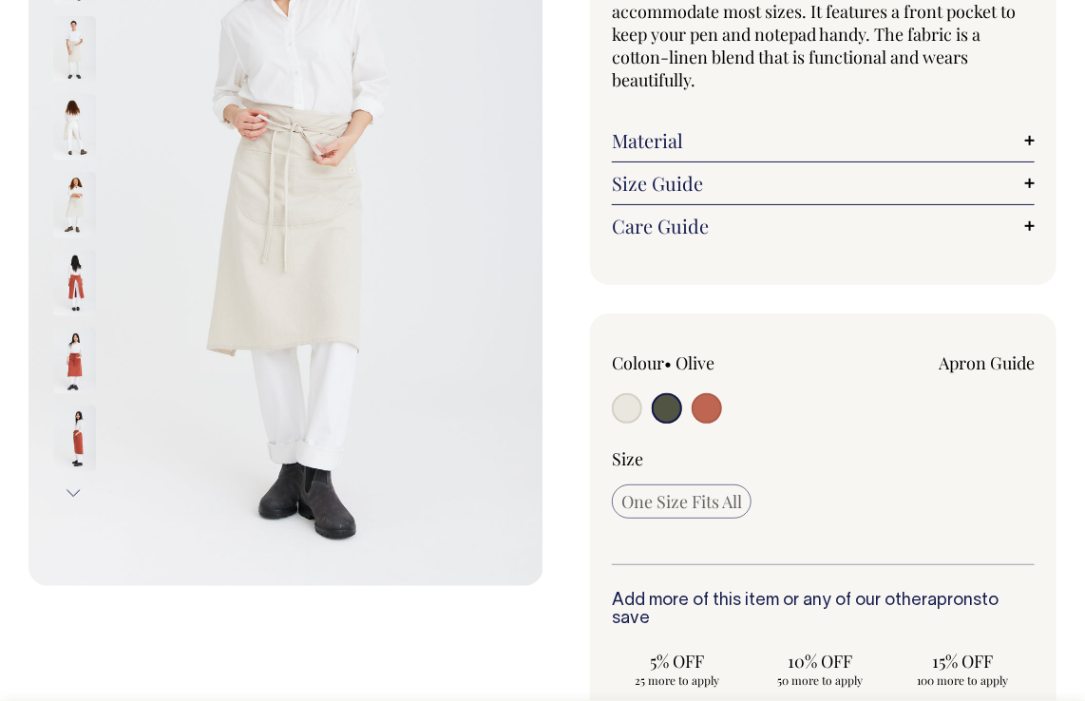
click at [80, 187] on img at bounding box center [74, 204] width 43 height 67
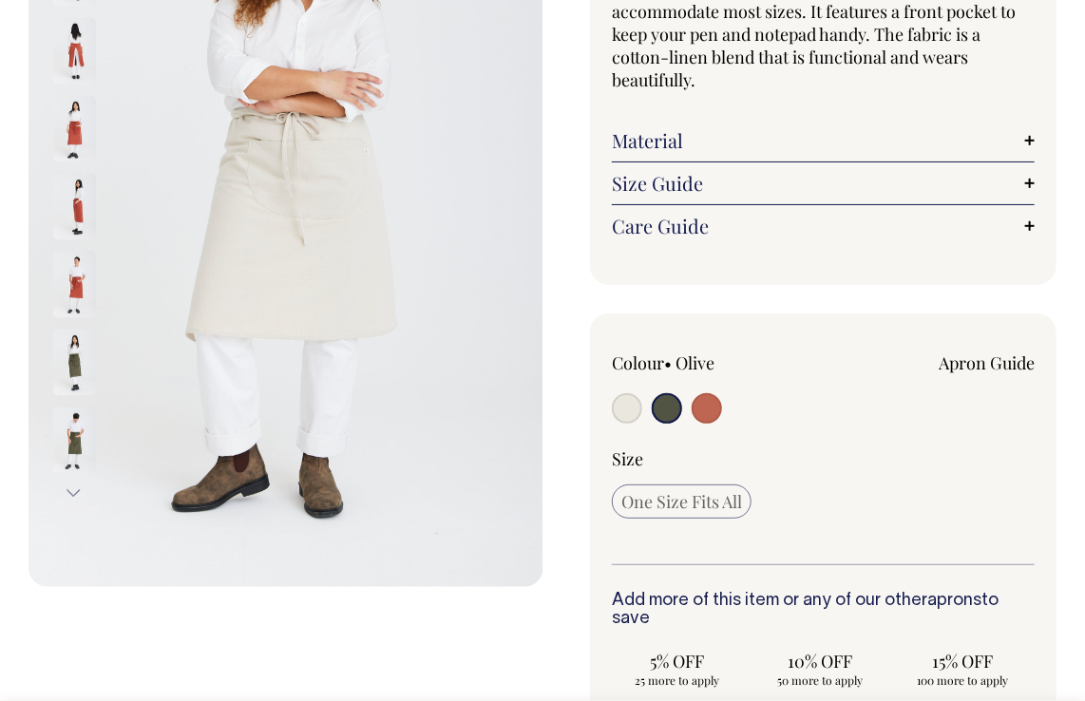
click at [75, 216] on img at bounding box center [74, 207] width 43 height 67
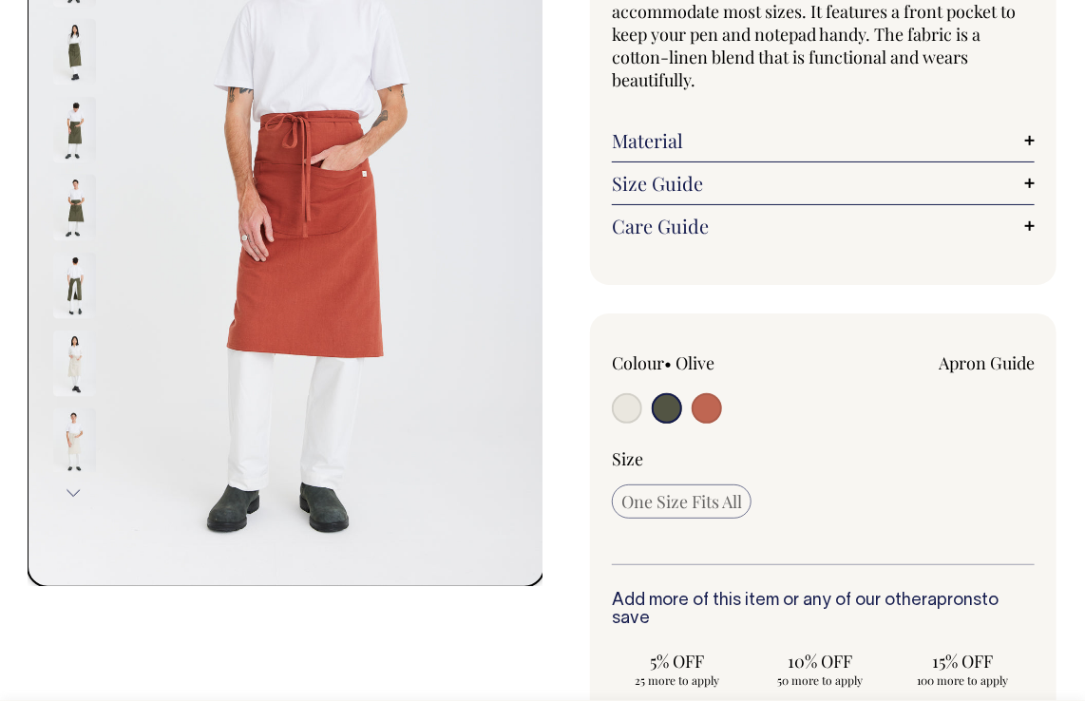
click at [529, 636] on div "Previous Next" at bounding box center [286, 492] width 514 height 1354
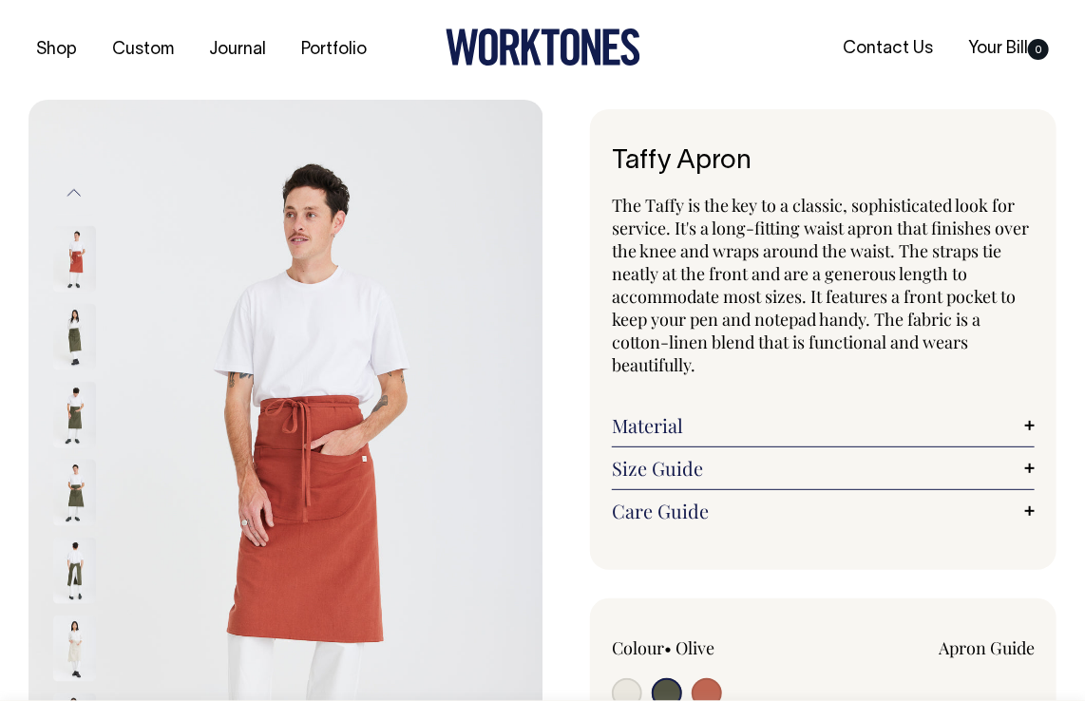
scroll to position [0, 0]
